Goal: Task Accomplishment & Management: Manage account settings

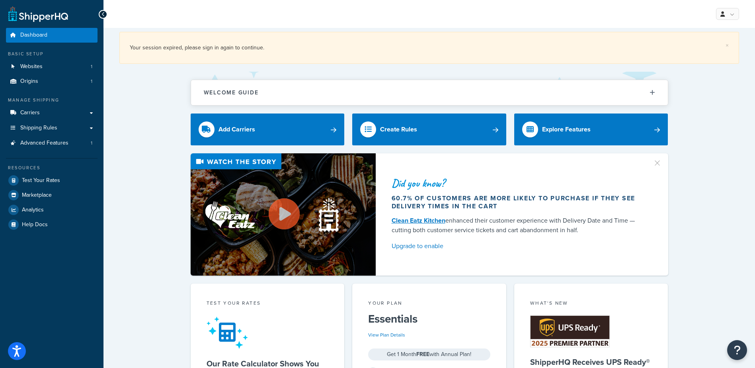
click at [105, 16] on div at bounding box center [103, 14] width 9 height 9
click at [100, 12] on div at bounding box center [103, 14] width 9 height 9
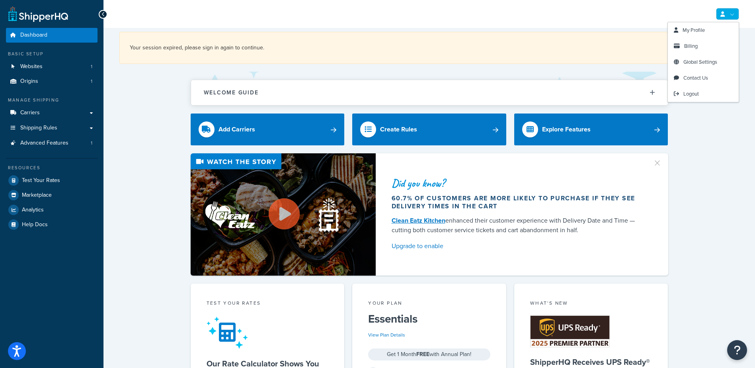
click at [718, 14] on link at bounding box center [727, 14] width 23 height 12
